Goal: Task Accomplishment & Management: Use online tool/utility

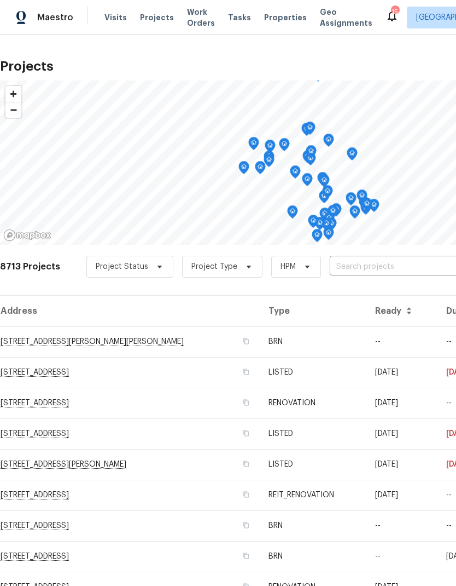
click at [400, 263] on input "text" at bounding box center [392, 266] width 125 height 17
type input "32676"
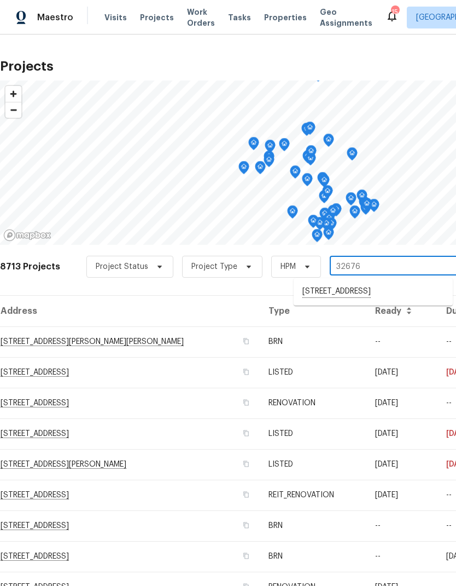
click at [396, 292] on li "[STREET_ADDRESS]" at bounding box center [373, 291] width 159 height 19
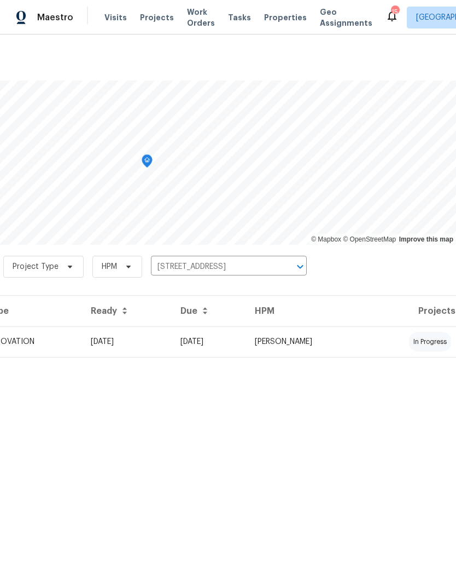
scroll to position [0, 162]
click at [367, 344] on td "[PERSON_NAME]" at bounding box center [306, 341] width 120 height 31
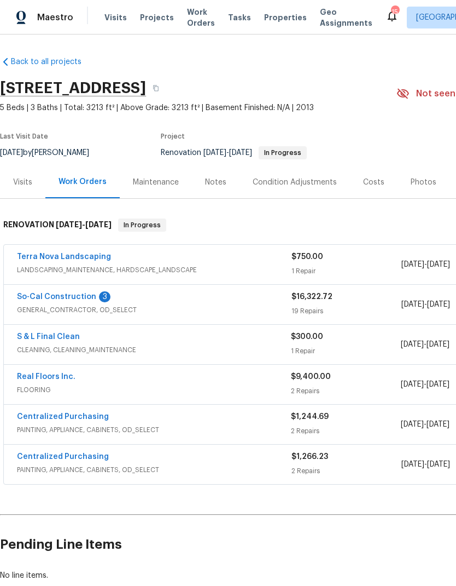
click at [40, 298] on link "So-Cal Construction" at bounding box center [56, 297] width 79 height 8
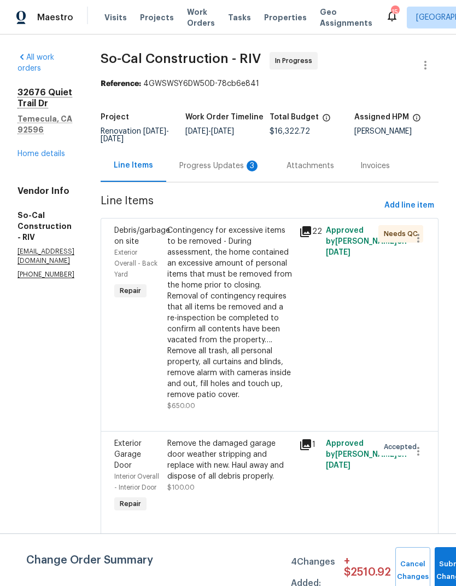
click at [248, 171] on div "Progress Updates 3" at bounding box center [220, 165] width 81 height 11
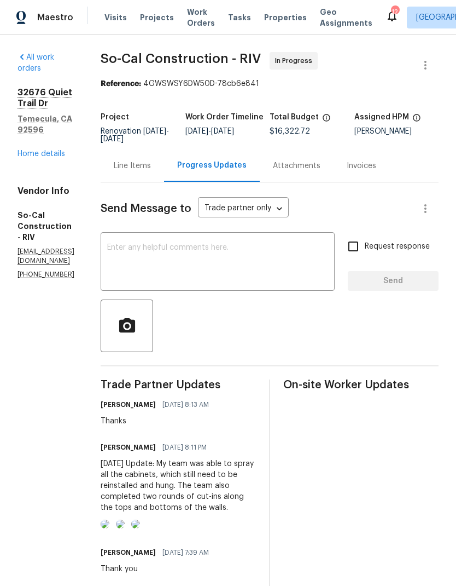
click at [36, 150] on link "Home details" at bounding box center [42, 154] width 48 height 8
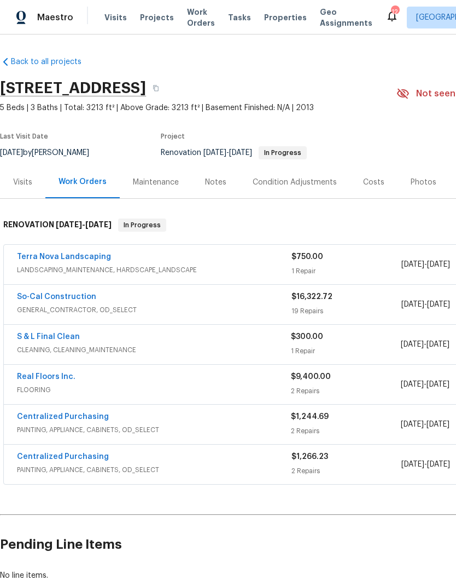
click at [37, 378] on link "Real Floors Inc." at bounding box center [46, 377] width 59 height 8
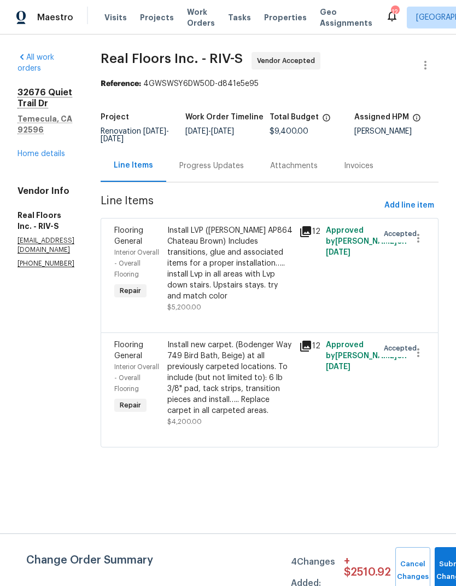
click at [222, 278] on div "Install LVP ([PERSON_NAME] AP864 Chateau Brown) Includes transitions, glue and …" at bounding box center [230, 263] width 126 height 77
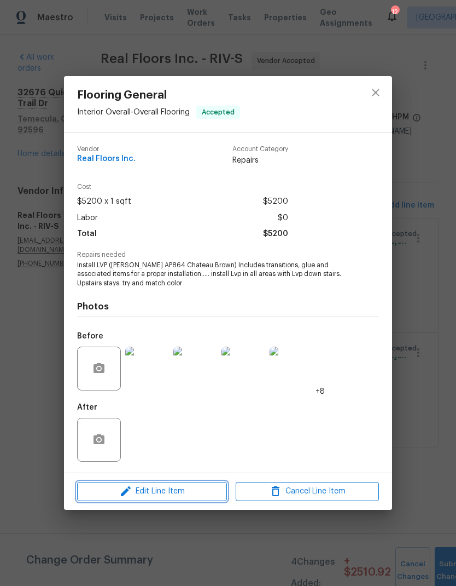
click at [128, 489] on icon "button" at bounding box center [125, 490] width 13 height 13
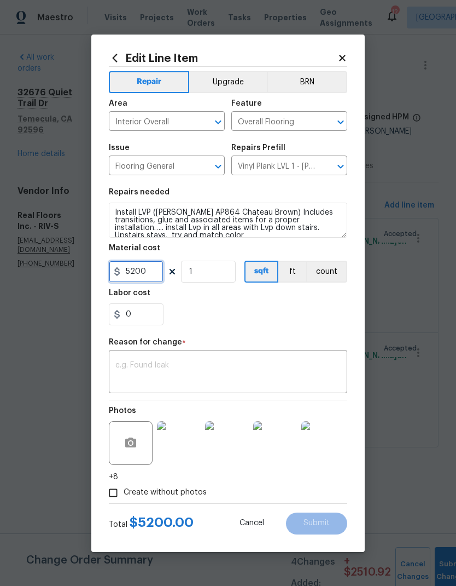
click at [147, 274] on input "5200" at bounding box center [136, 272] width 55 height 22
click at [129, 350] on div "Reason for change *" at bounding box center [228, 345] width 239 height 14
type input "4026"
click at [127, 360] on div "x ​" at bounding box center [228, 372] width 239 height 40
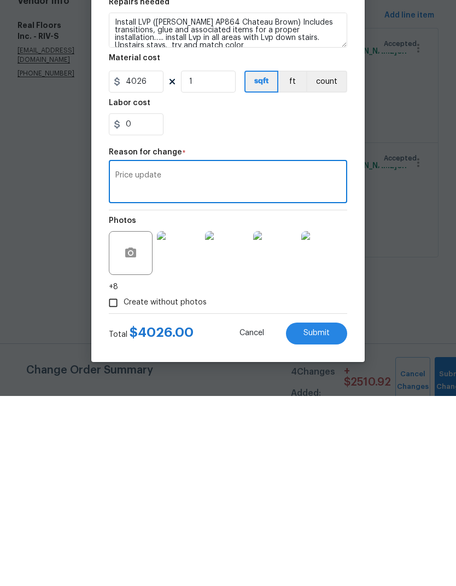
type textarea "Price update"
click at [319, 519] on span "Submit" at bounding box center [317, 523] width 26 height 8
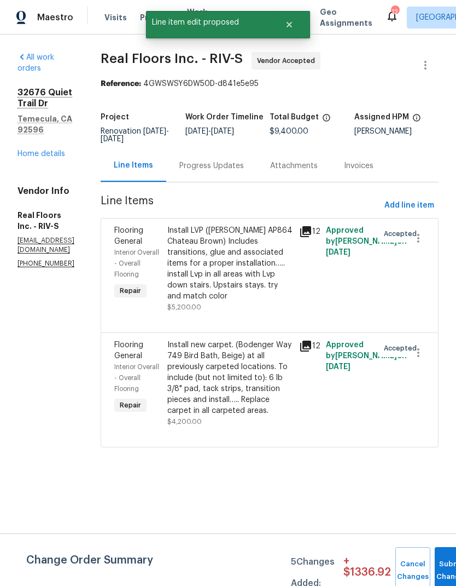
click at [248, 398] on div "Install new carpet. (Bodenger Way 749 Bird Bath, Beige) at all previously carpe…" at bounding box center [230, 377] width 126 height 77
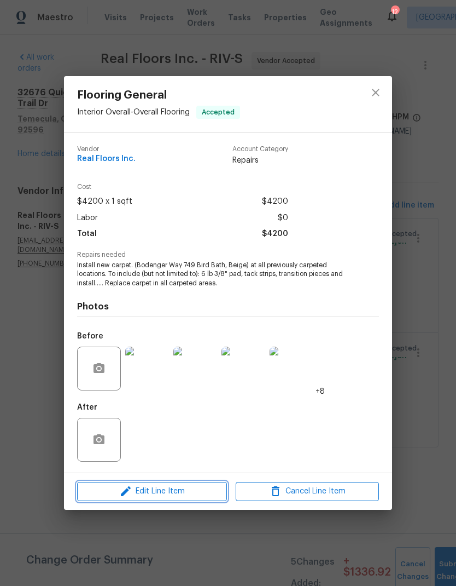
click at [143, 488] on span "Edit Line Item" at bounding box center [151, 491] width 143 height 14
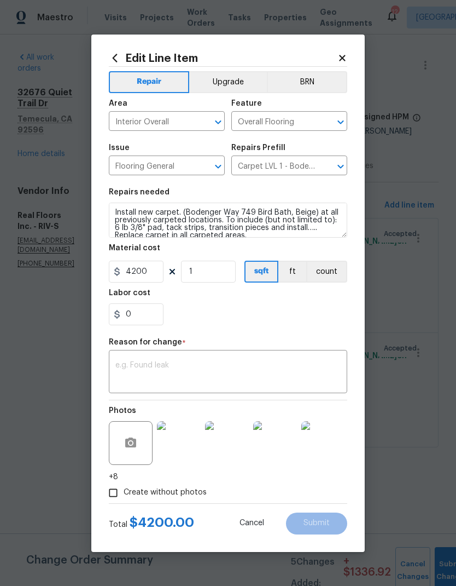
click at [132, 363] on textarea at bounding box center [227, 372] width 225 height 23
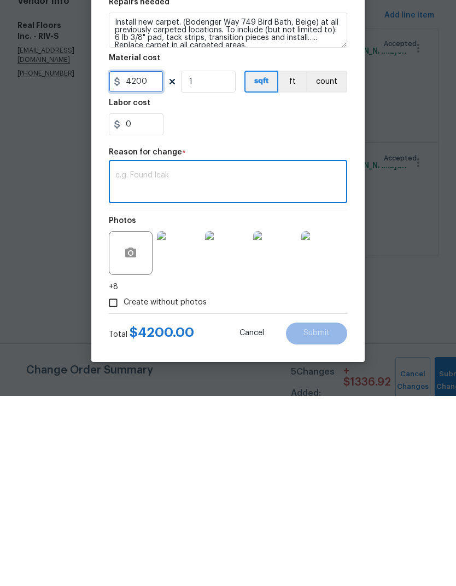
click at [145, 261] on input "4200" at bounding box center [136, 272] width 55 height 22
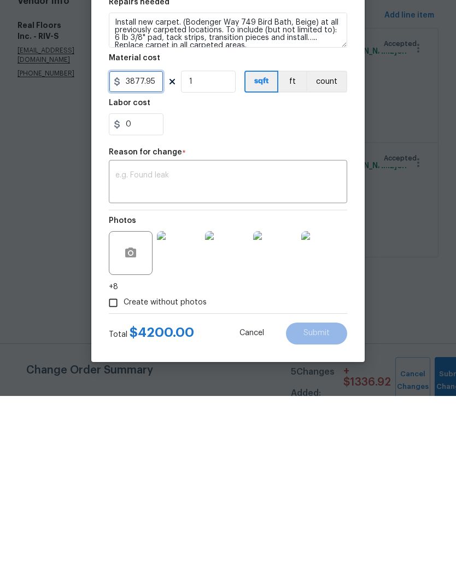
type input "3877.95"
click at [131, 352] on div "x ​" at bounding box center [228, 372] width 239 height 40
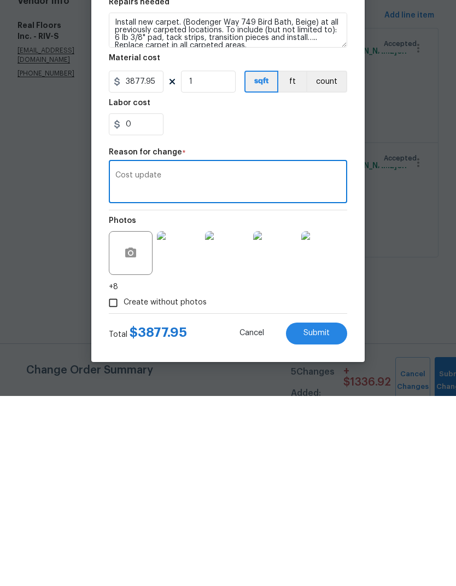
type textarea "Cost update"
click at [321, 519] on span "Submit" at bounding box center [317, 523] width 26 height 8
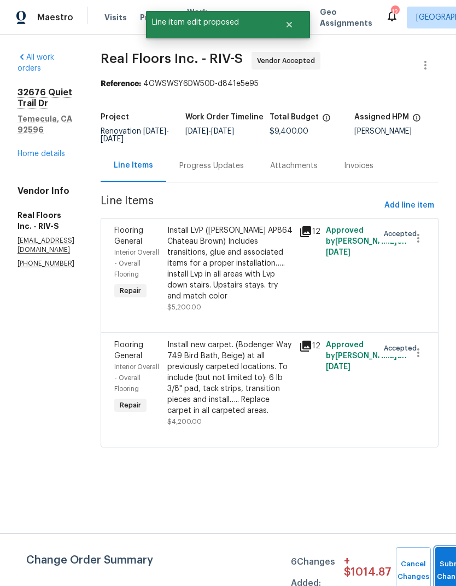
click at [442, 564] on button "Submit Changes" at bounding box center [453, 570] width 35 height 47
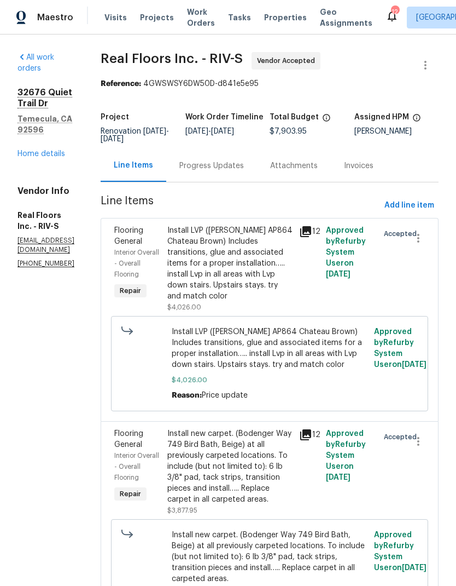
click at [33, 150] on link "Home details" at bounding box center [42, 154] width 48 height 8
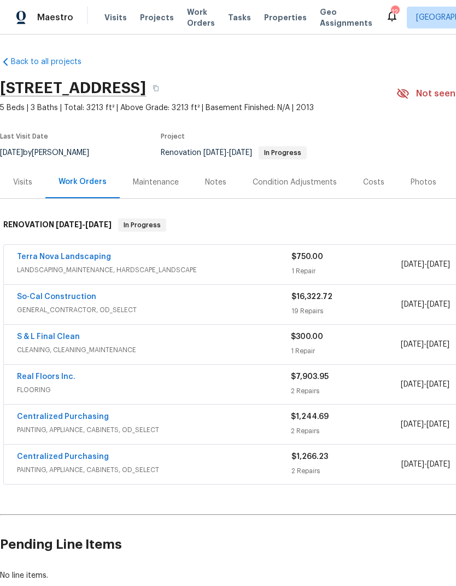
click at [378, 383] on div "$7,903.95 2 Repairs" at bounding box center [345, 384] width 109 height 26
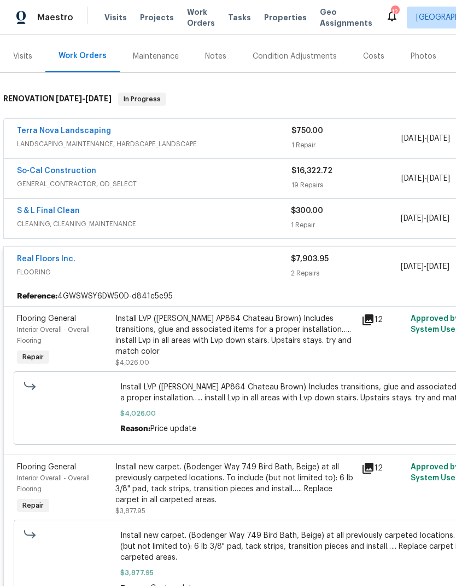
scroll to position [125, 0]
click at [38, 259] on link "Real Floors Inc." at bounding box center [46, 260] width 59 height 8
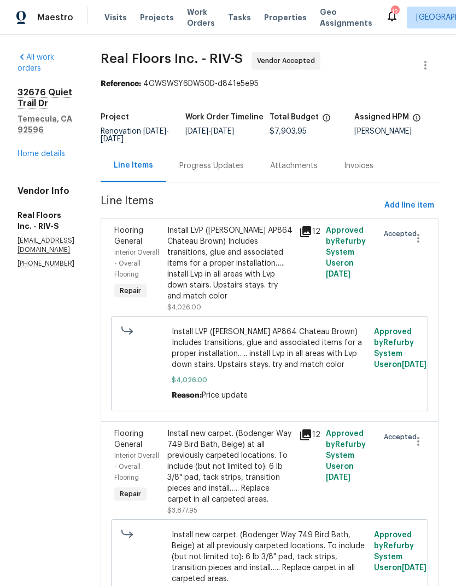
click at [33, 150] on link "Home details" at bounding box center [42, 154] width 48 height 8
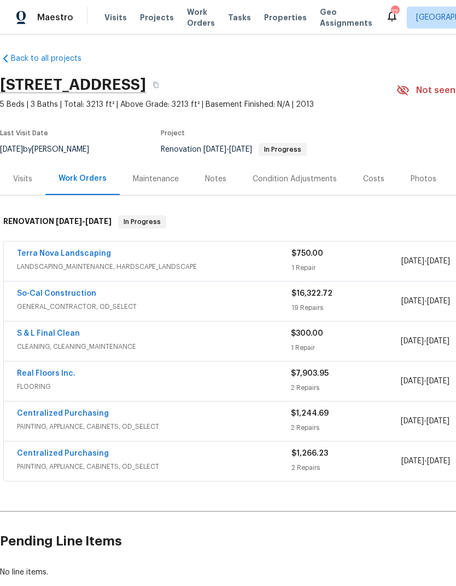
scroll to position [3, 0]
